Goal: Check status: Check status

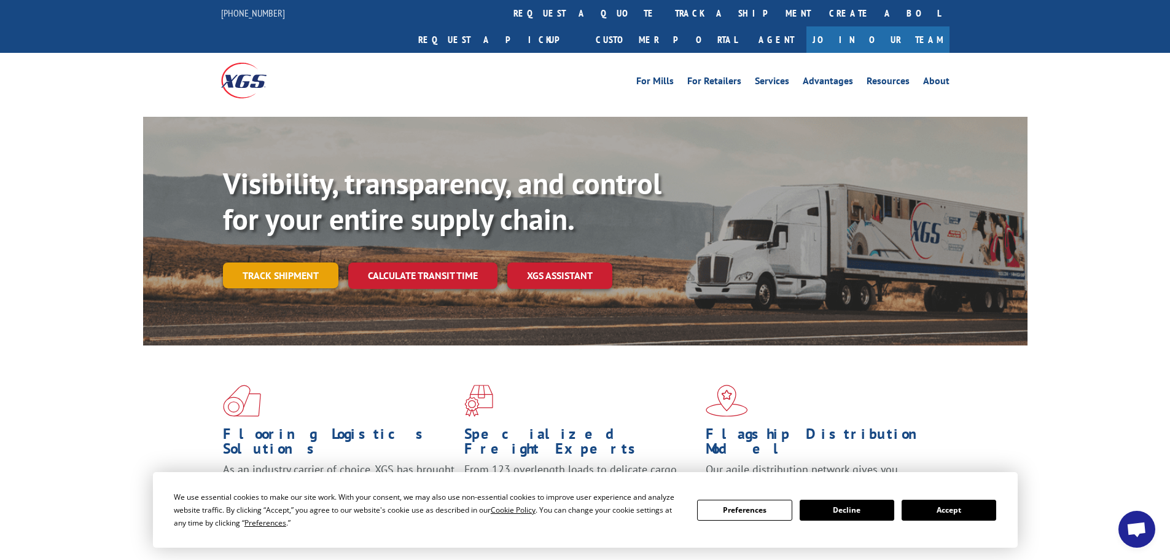
click at [282, 262] on link "Track shipment" at bounding box center [280, 275] width 115 height 26
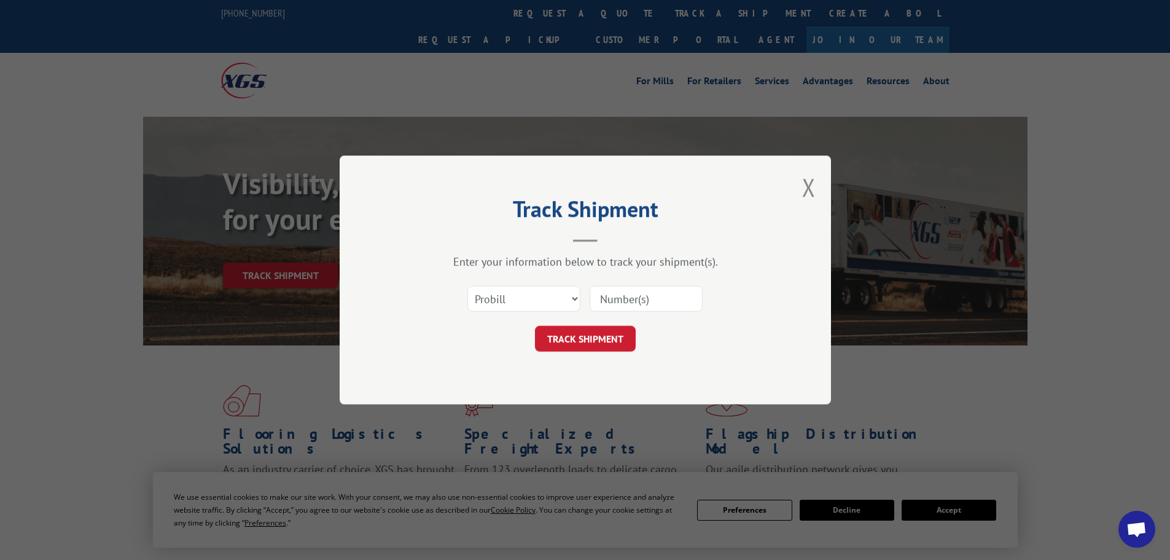
click at [681, 302] on input at bounding box center [646, 299] width 113 height 26
paste input "17342259"
type input "17342259"
click at [603, 338] on button "TRACK SHIPMENT" at bounding box center [585, 339] width 101 height 26
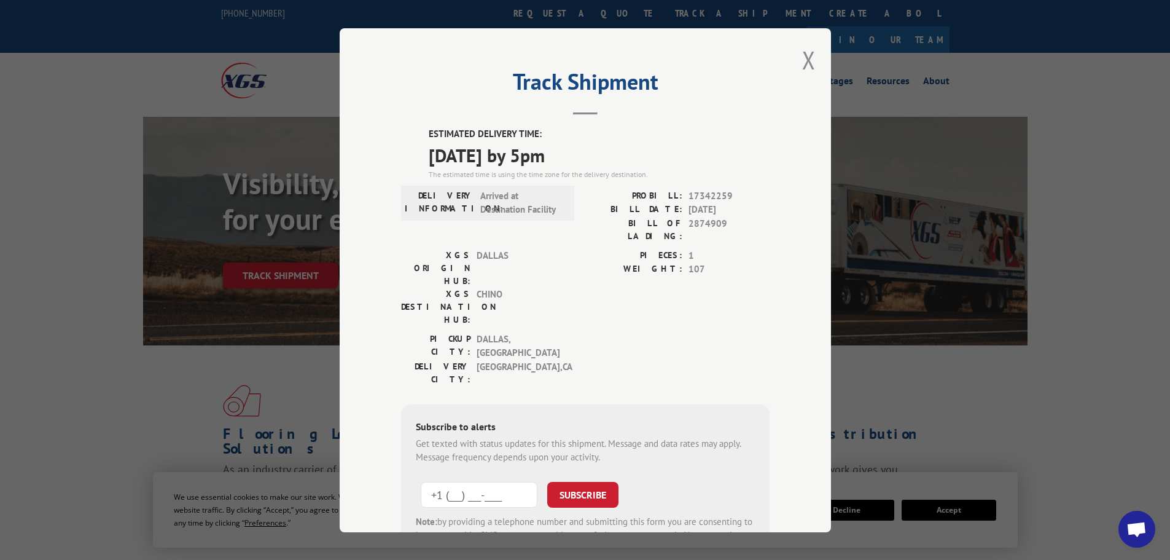
click at [509, 481] on input "+1 (___) ___-____" at bounding box center [479, 494] width 117 height 26
type input "+1 (760) 413-7330"
click at [603, 481] on button "SUBSCRIBE" at bounding box center [582, 494] width 71 height 26
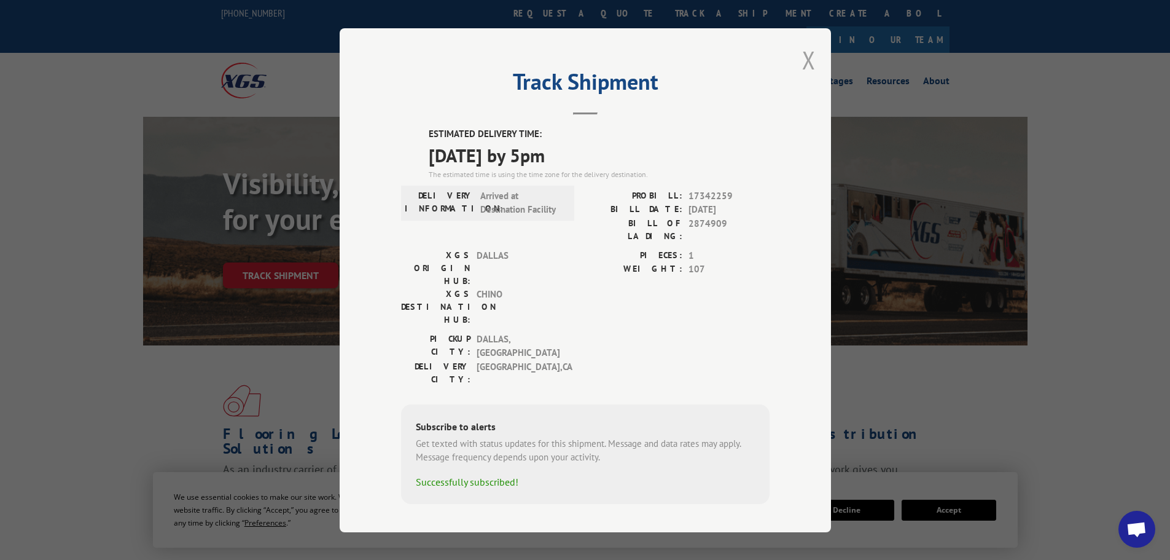
click at [808, 67] on button "Close modal" at bounding box center [809, 60] width 14 height 33
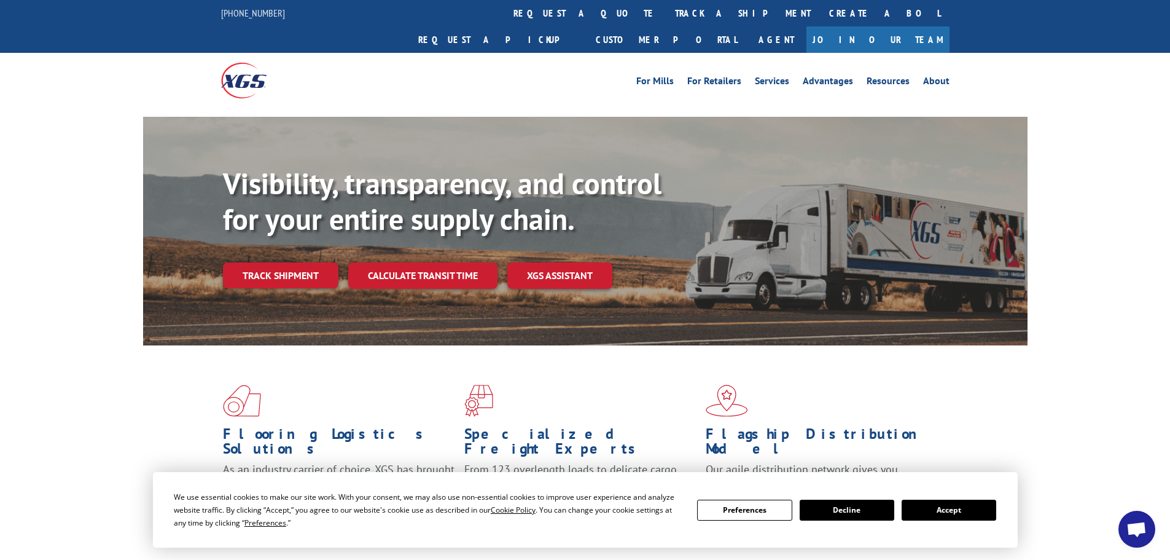
click at [946, 510] on button "Accept" at bounding box center [949, 509] width 95 height 21
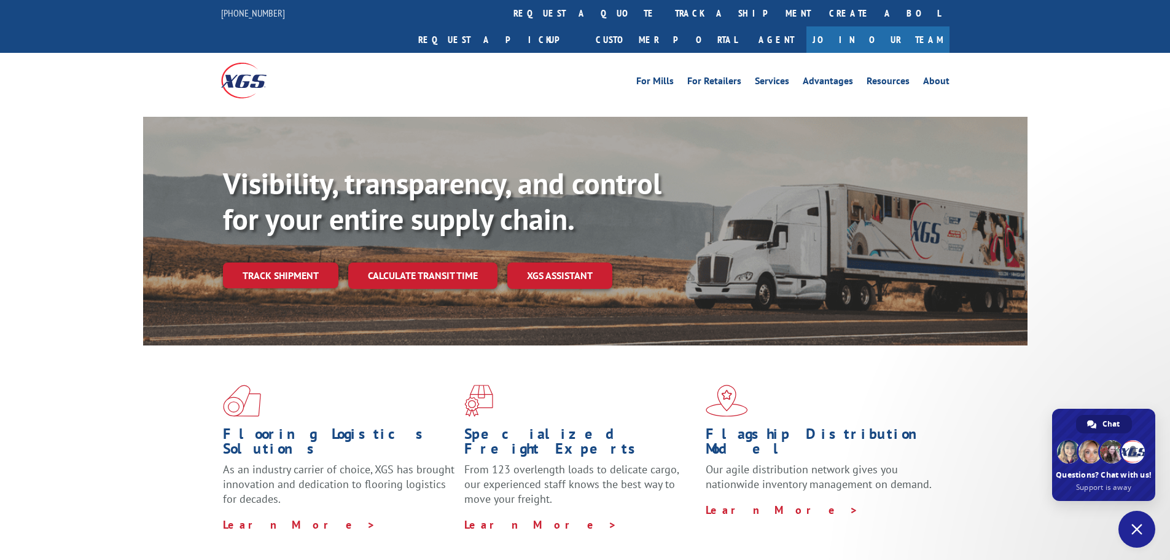
type textarea "CHECKING IF pro # 17342259 IS STILL BEING DELIVERED TO hOME dEPOT [DATE]"
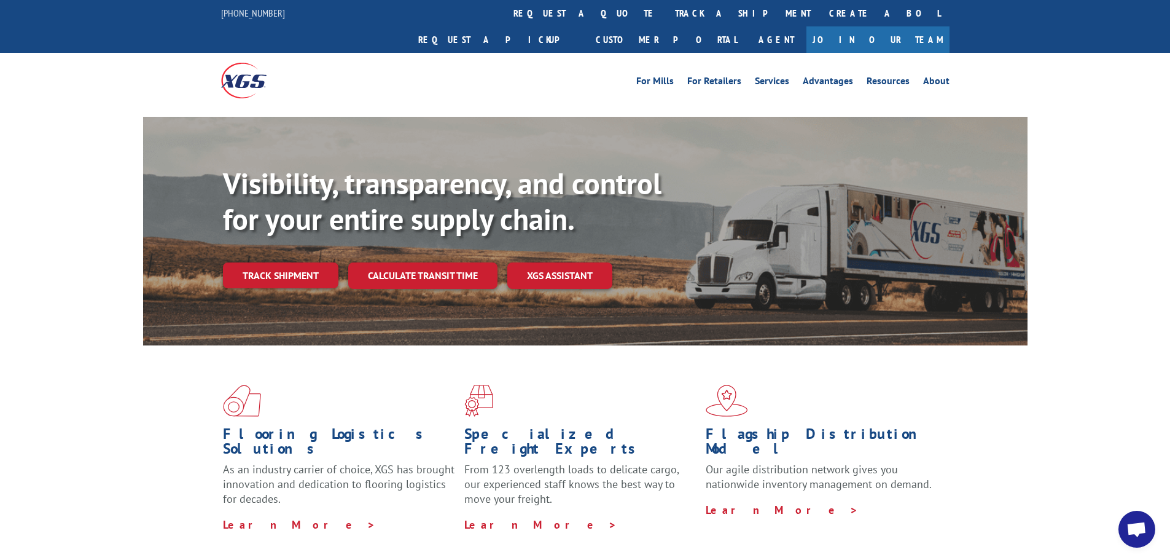
click at [1138, 530] on span "Open chat" at bounding box center [1137, 530] width 20 height 17
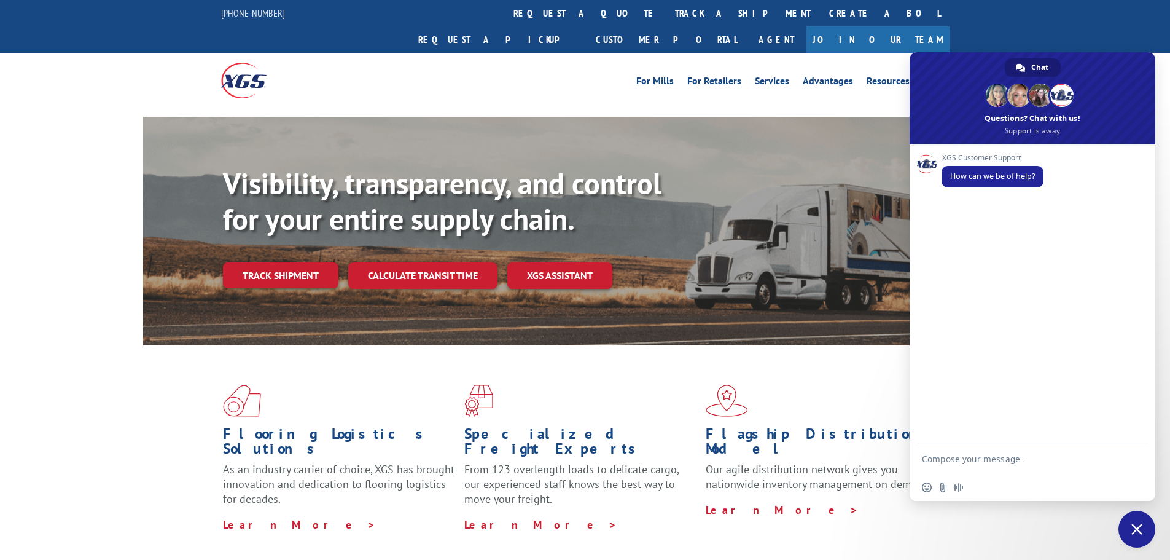
click at [990, 449] on textarea "Compose your message..." at bounding box center [1020, 458] width 197 height 31
click at [991, 448] on textarea "CHECKING IF poR # 17342259 IS STILL BEING DELIVERED TO hOME dEPOT [DATE]" at bounding box center [1020, 453] width 197 height 42
type textarea "CHECKING IF pro # 17342259 IS STILL BEING DELIVERED TO hOME dEPOT [DATE]"
click at [1136, 444] on span "Send" at bounding box center [1134, 447] width 9 height 9
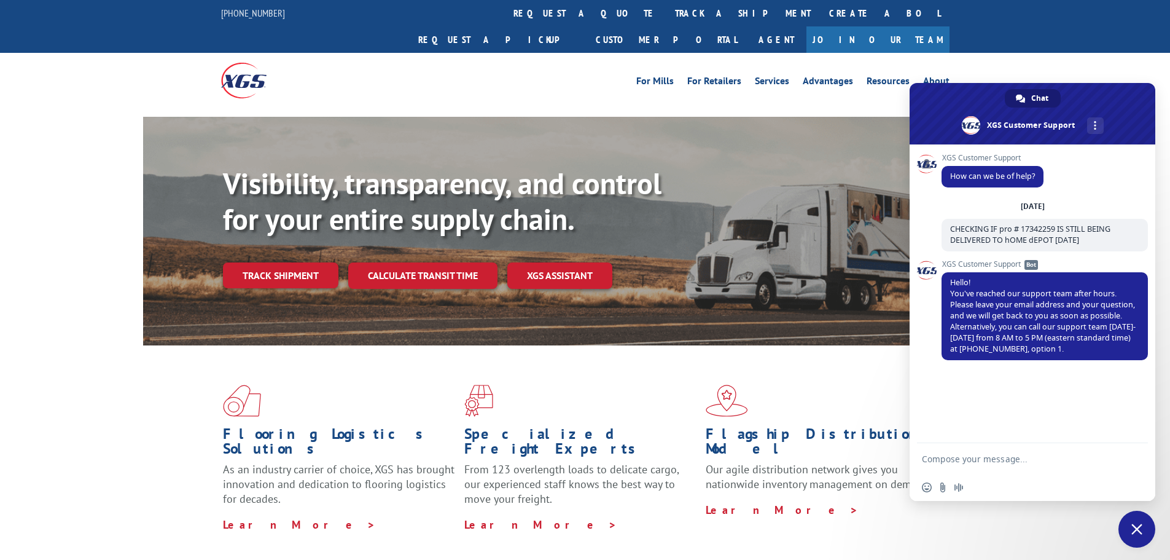
drag, startPoint x: 1140, startPoint y: 525, endPoint x: 1130, endPoint y: 528, distance: 10.9
click at [1140, 526] on span "Close chat" at bounding box center [1136, 528] width 11 height 11
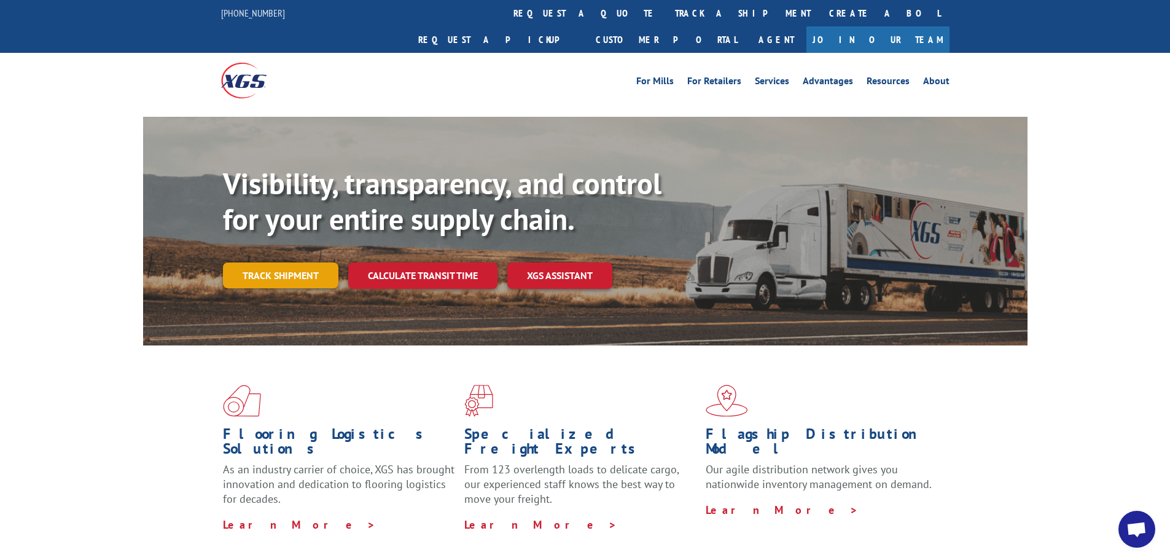
click at [290, 262] on link "Track shipment" at bounding box center [280, 275] width 115 height 26
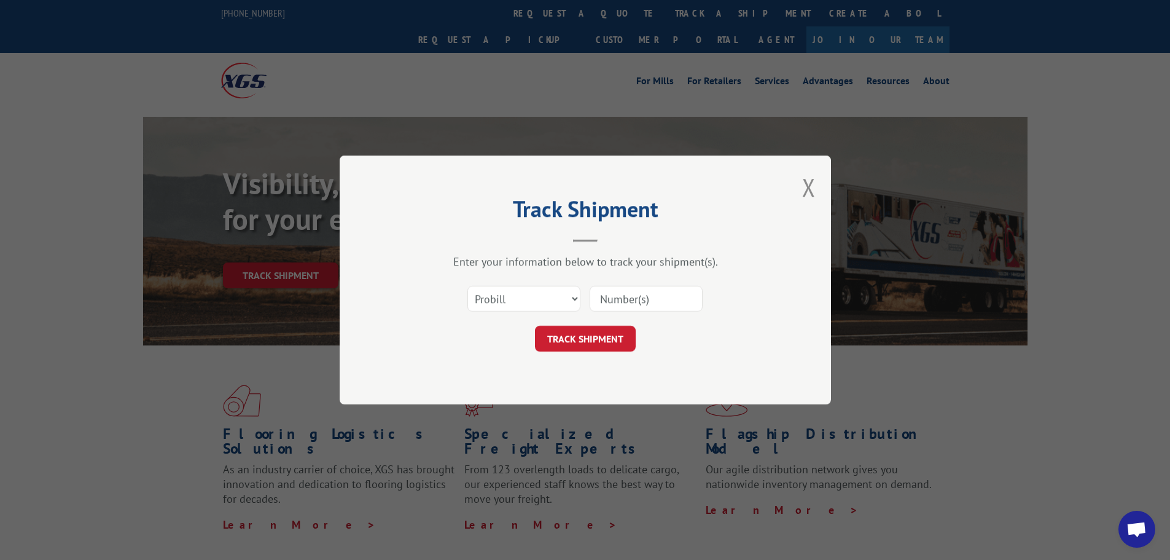
click at [675, 305] on input at bounding box center [646, 299] width 113 height 26
type input "17342259"
click at [580, 334] on button "TRACK SHIPMENT" at bounding box center [585, 339] width 101 height 26
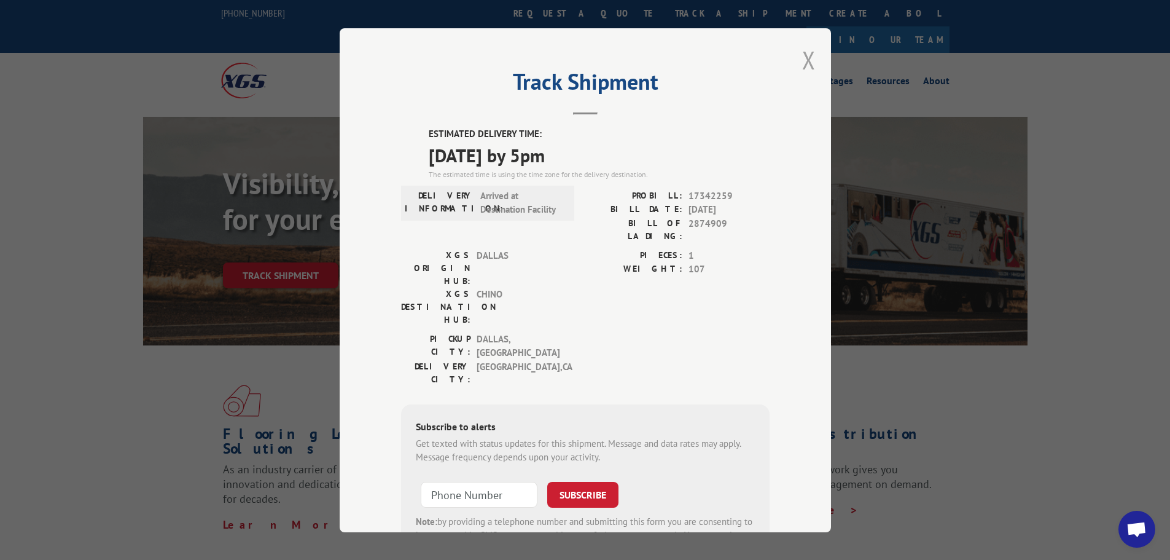
click at [808, 58] on button "Close modal" at bounding box center [809, 60] width 14 height 33
